Goal: Task Accomplishment & Management: Complete application form

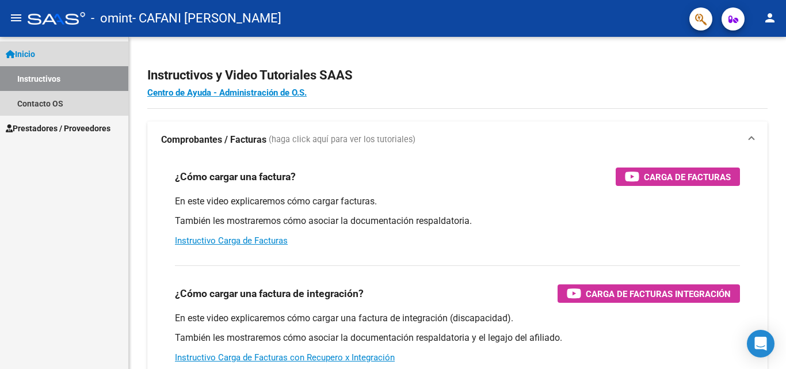
click at [35, 53] on span "Inicio" at bounding box center [20, 54] width 29 height 13
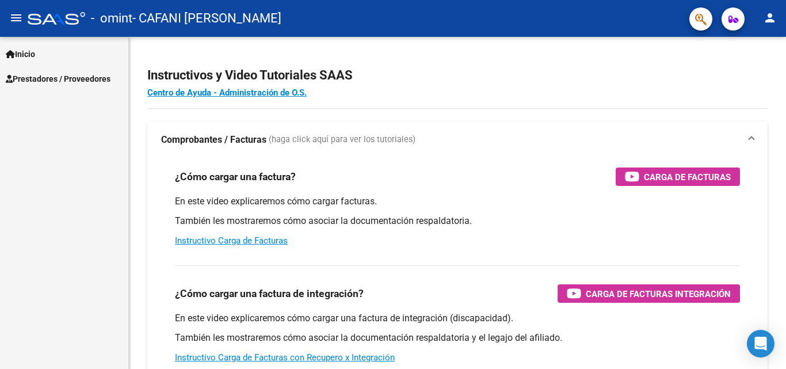
click at [33, 56] on span "Inicio" at bounding box center [20, 54] width 29 height 13
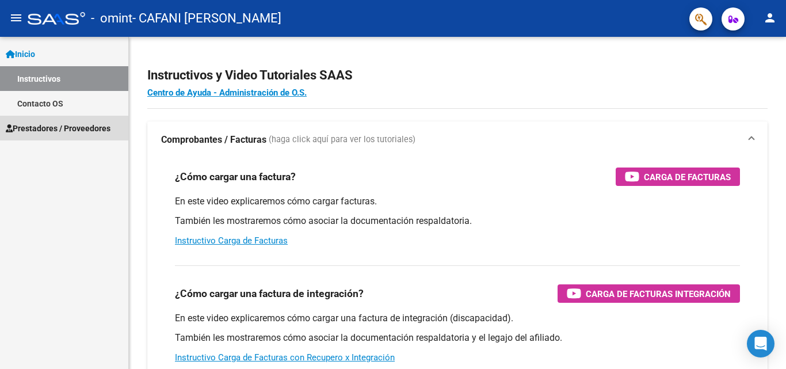
click at [39, 128] on span "Prestadores / Proveedores" at bounding box center [58, 128] width 105 height 13
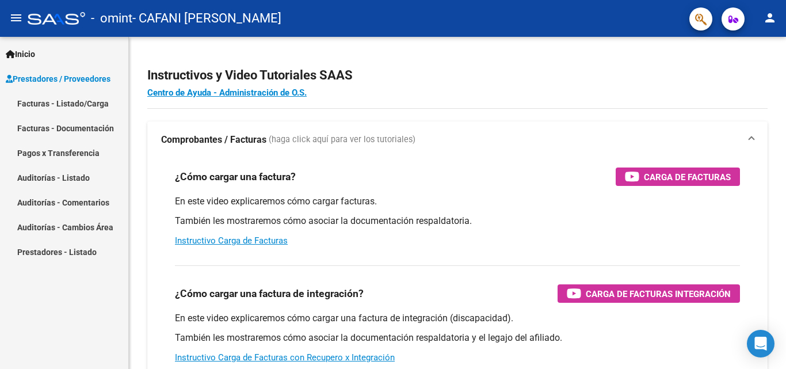
click at [40, 101] on link "Facturas - Listado/Carga" at bounding box center [64, 103] width 128 height 25
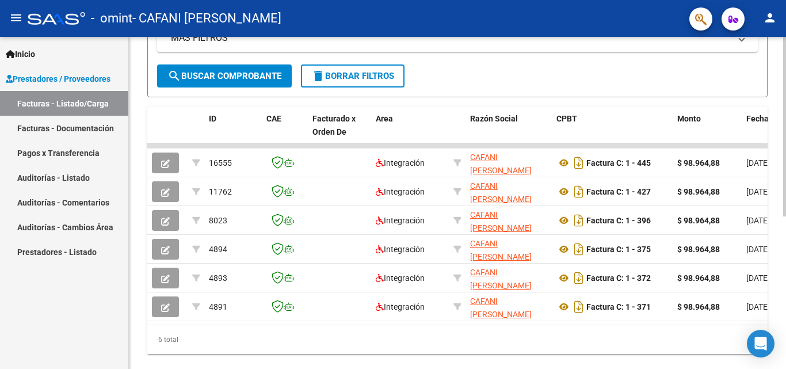
scroll to position [259, 0]
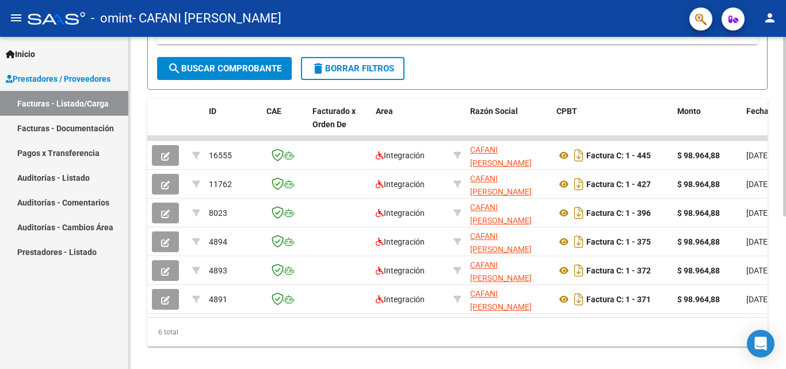
click at [784, 239] on div at bounding box center [784, 270] width 3 height 179
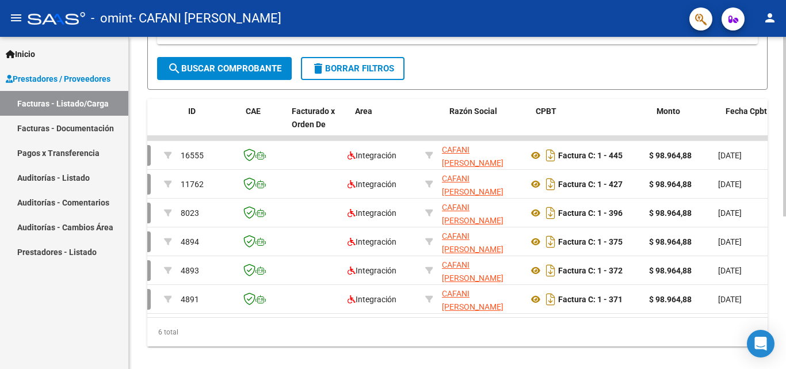
scroll to position [0, 0]
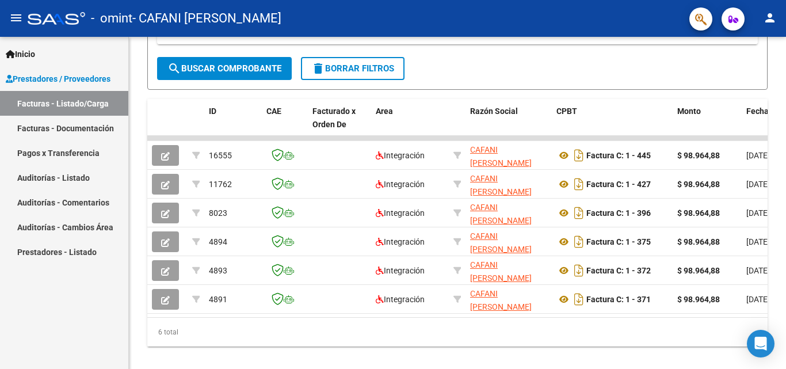
click at [104, 129] on link "Facturas - Documentación" at bounding box center [64, 128] width 128 height 25
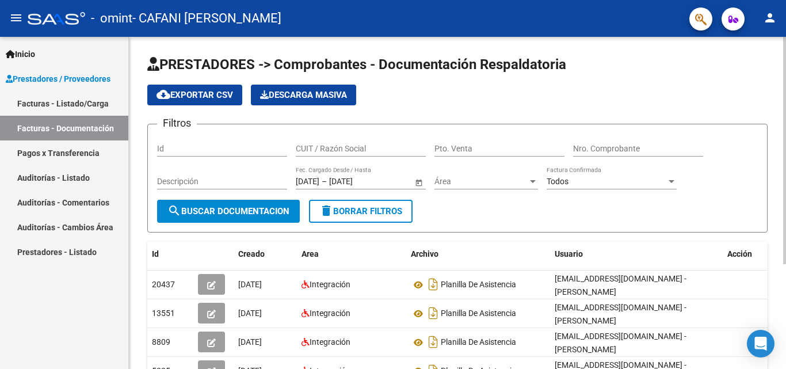
click at [753, 76] on div "PRESTADORES -> Comprobantes - Documentación Respaldatoria cloud_download Export…" at bounding box center [459, 275] width 660 height 476
click at [40, 106] on link "Facturas - Listado/Carga" at bounding box center [64, 103] width 128 height 25
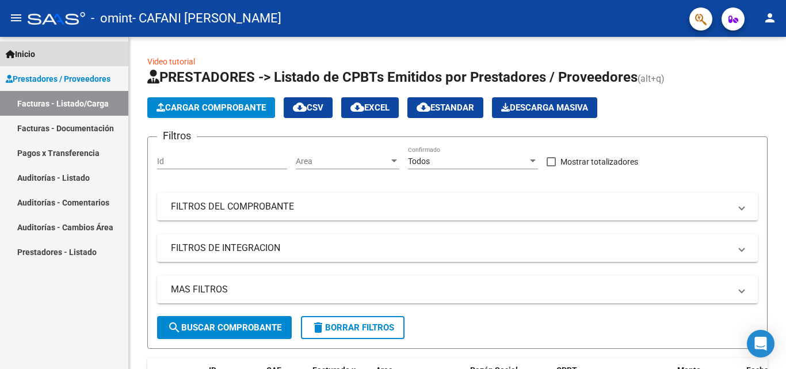
click at [31, 51] on span "Inicio" at bounding box center [20, 54] width 29 height 13
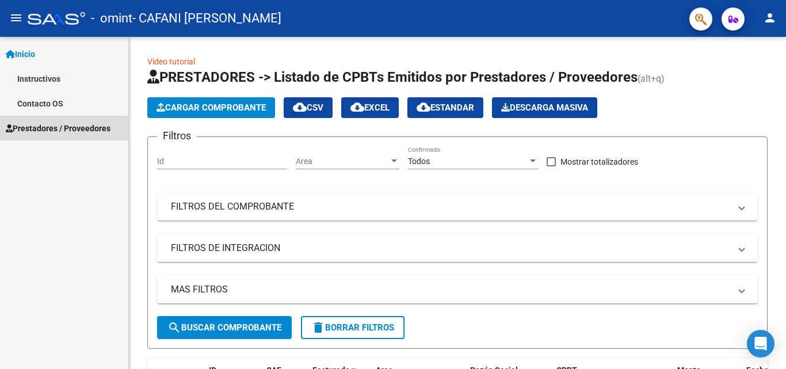
click at [45, 129] on span "Prestadores / Proveedores" at bounding box center [58, 128] width 105 height 13
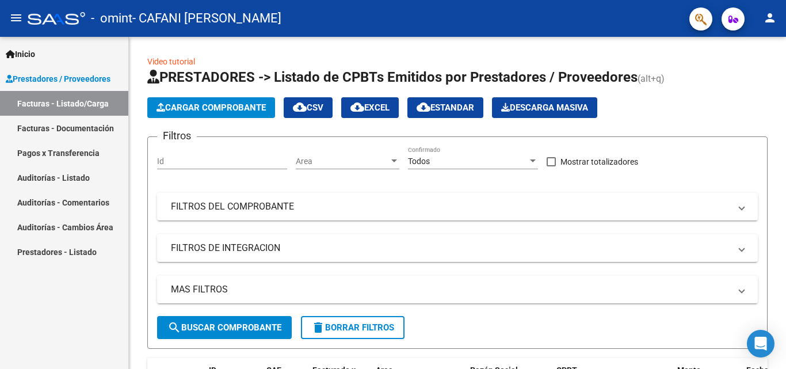
click at [50, 104] on link "Facturas - Listado/Carga" at bounding box center [64, 103] width 128 height 25
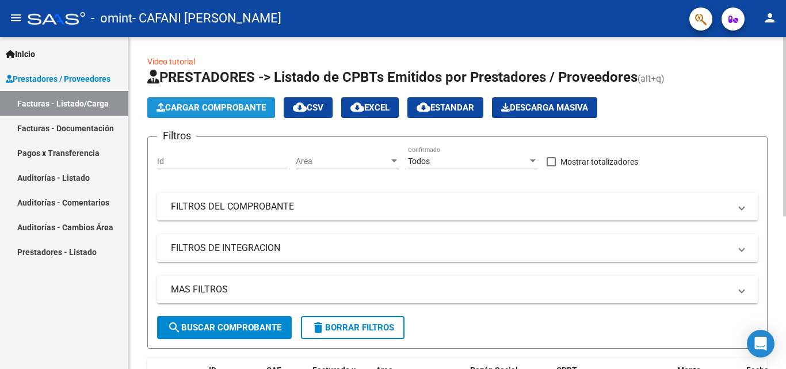
click at [201, 107] on span "Cargar Comprobante" at bounding box center [210, 107] width 109 height 10
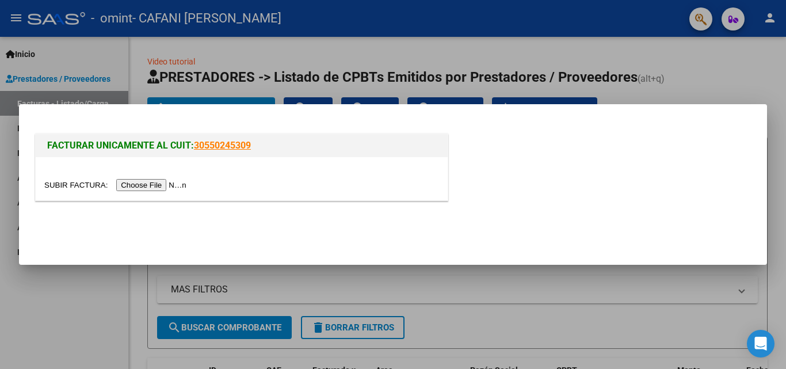
click at [160, 185] on input "file" at bounding box center [116, 185] width 145 height 12
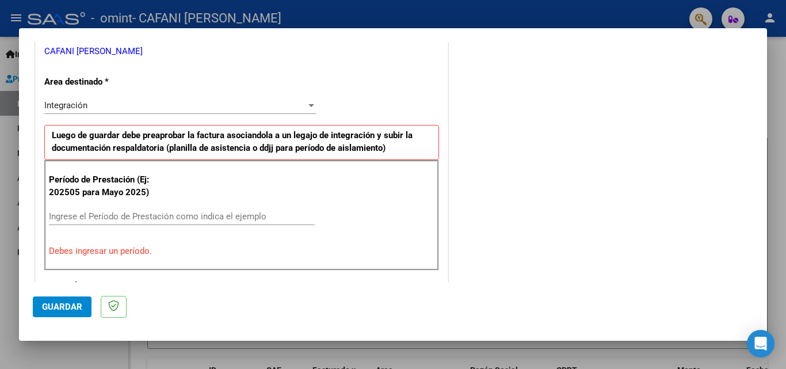
scroll to position [249, 0]
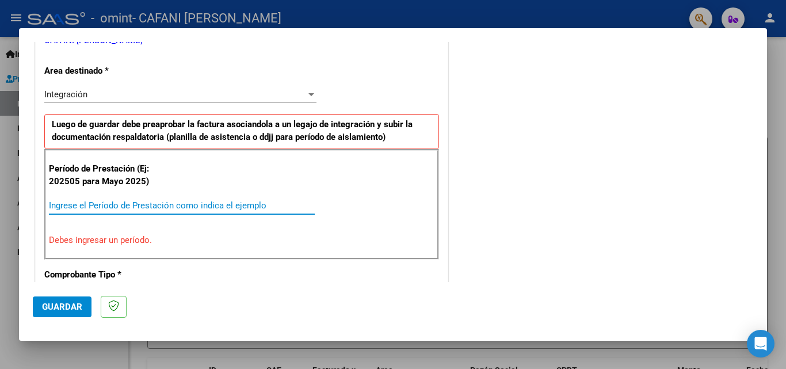
click at [154, 200] on input "Ingrese el Período de Prestación como indica el ejemplo" at bounding box center [182, 205] width 266 height 10
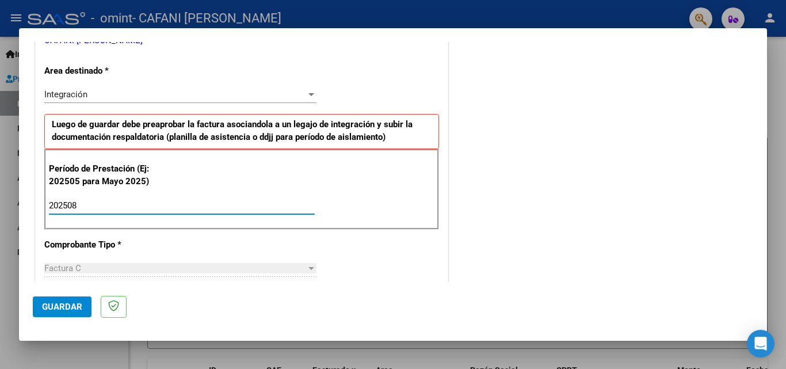
type input "202508"
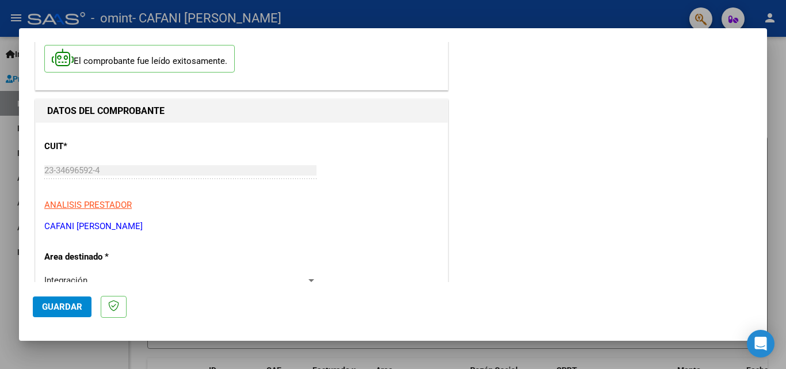
scroll to position [0, 0]
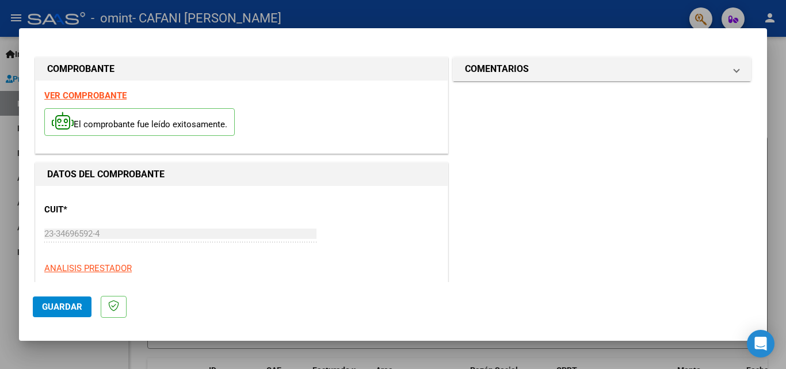
click at [74, 308] on span "Guardar" at bounding box center [62, 306] width 40 height 10
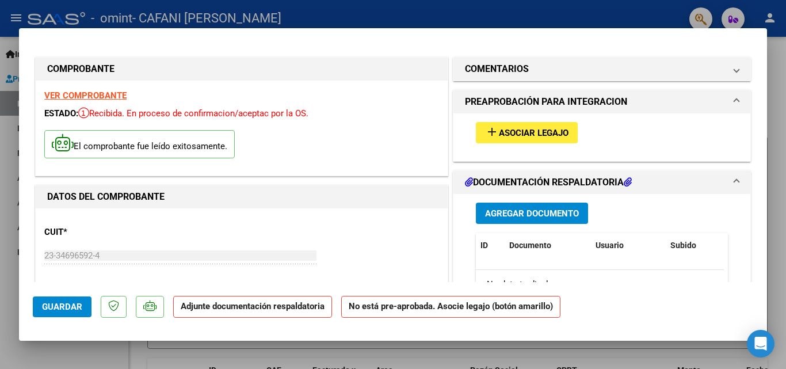
click at [515, 136] on span "Asociar Legajo" at bounding box center [534, 133] width 70 height 10
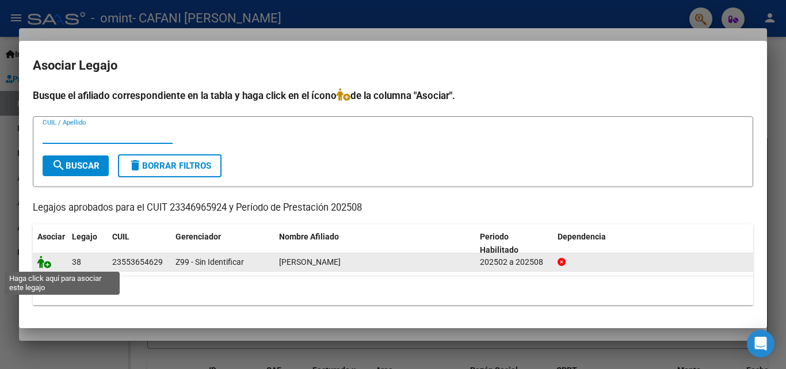
click at [44, 263] on icon at bounding box center [44, 261] width 14 height 13
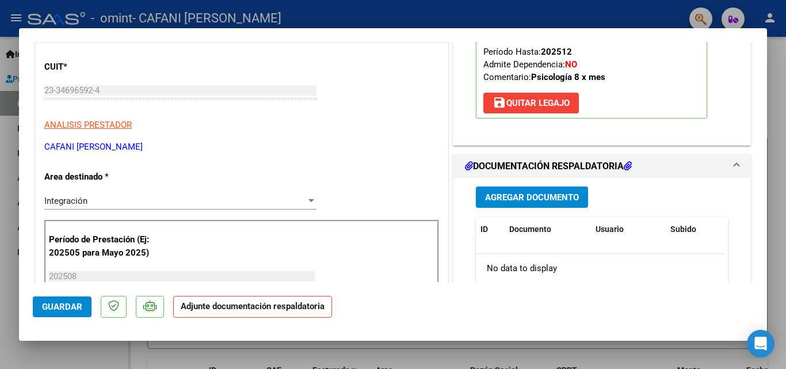
scroll to position [219, 0]
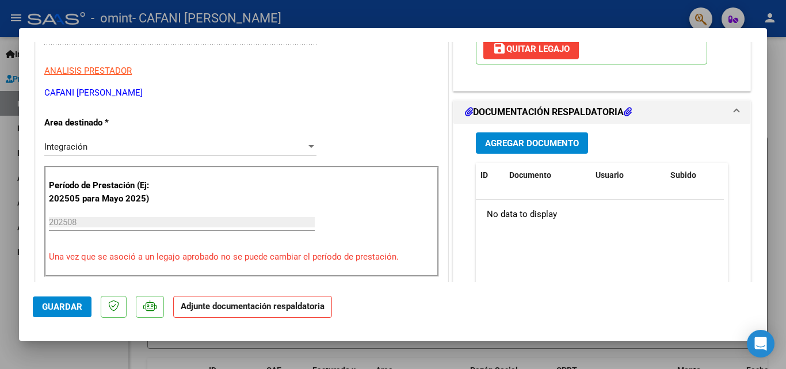
click at [503, 148] on span "Agregar Documento" at bounding box center [532, 143] width 94 height 10
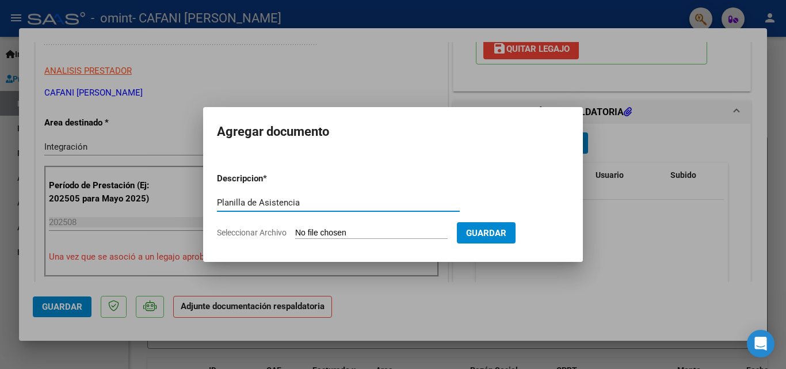
type input "Planilla de Asistencia"
click at [405, 229] on input "Seleccionar Archivo" at bounding box center [371, 233] width 152 height 11
type input "C:\fakepath\planilla agosto.pdf"
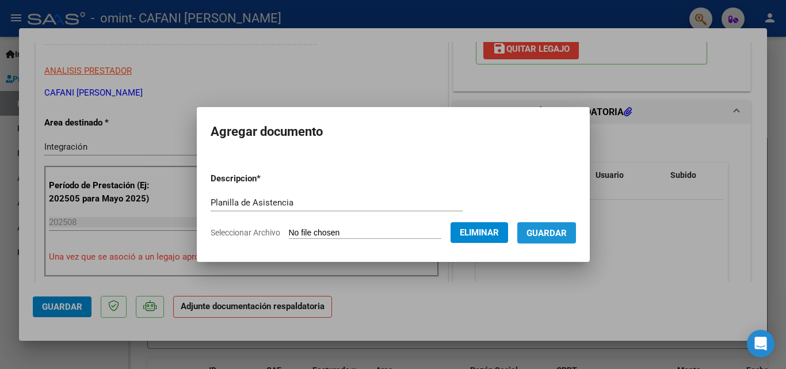
click at [553, 232] on span "Guardar" at bounding box center [546, 233] width 40 height 10
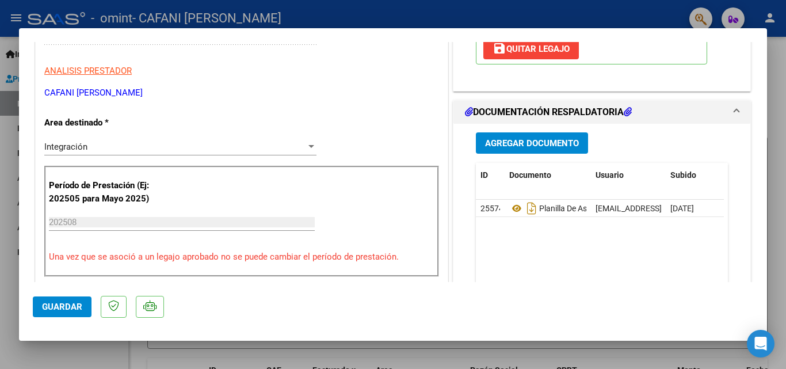
click at [539, 290] on mat-dialog-actions "Guardar" at bounding box center [393, 304] width 720 height 45
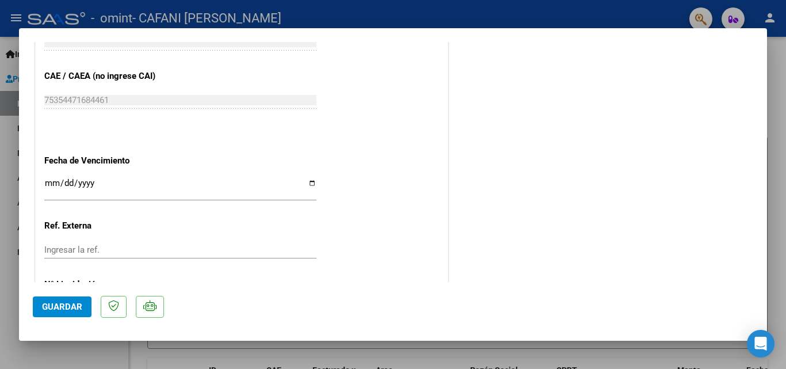
scroll to position [790, 0]
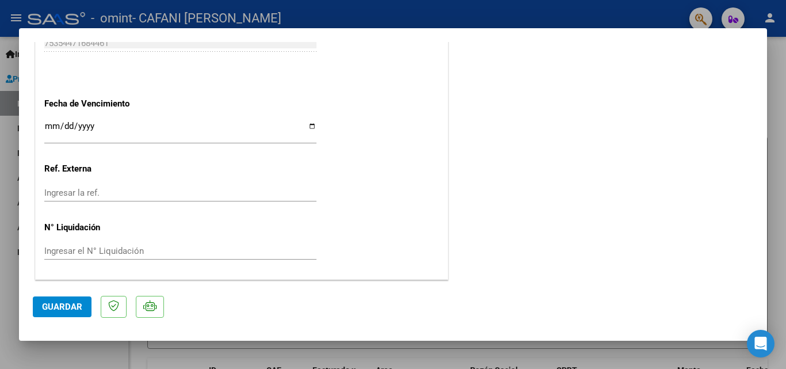
click at [80, 305] on span "Guardar" at bounding box center [62, 306] width 40 height 10
click at [757, 344] on icon "Open Intercom Messenger" at bounding box center [759, 343] width 13 height 15
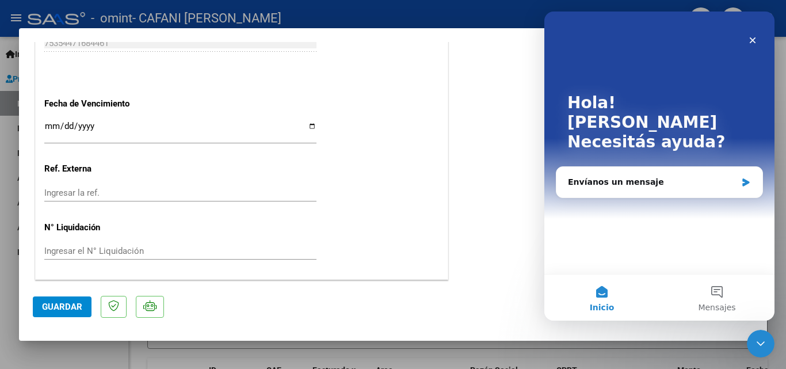
scroll to position [0, 0]
click at [753, 43] on icon "Cerrar" at bounding box center [752, 40] width 9 height 9
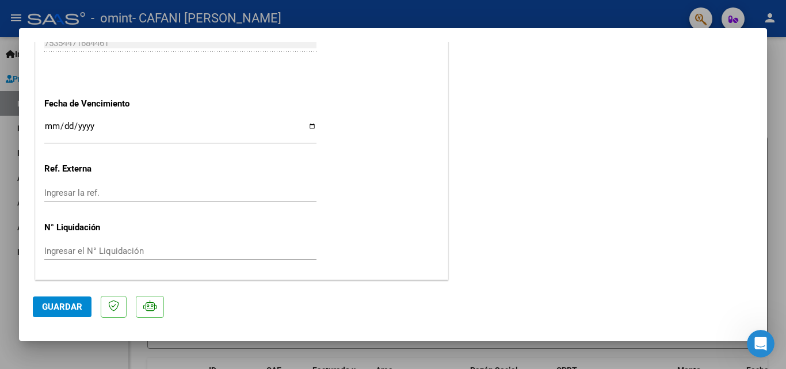
click at [593, 16] on div at bounding box center [393, 184] width 786 height 369
type input "$ 0,00"
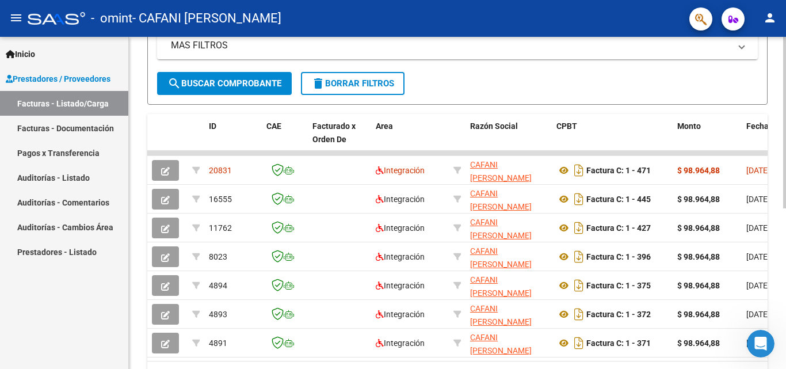
scroll to position [264, 0]
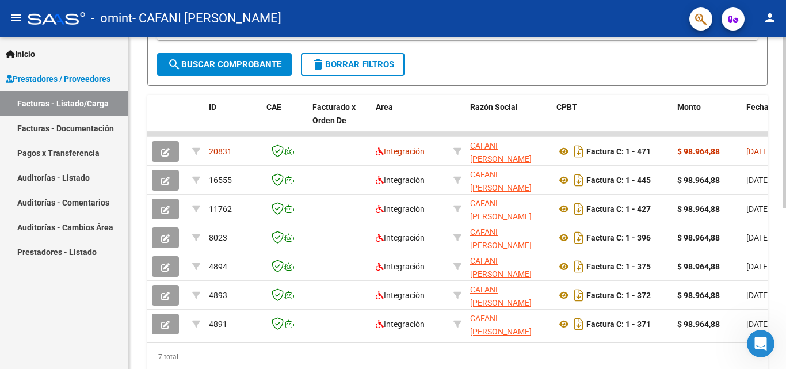
click at [785, 206] on div at bounding box center [784, 262] width 3 height 171
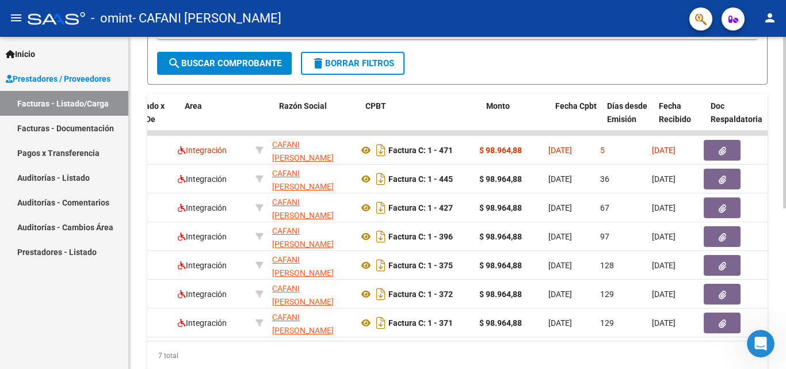
scroll to position [0, 0]
